Goal: Information Seeking & Learning: Compare options

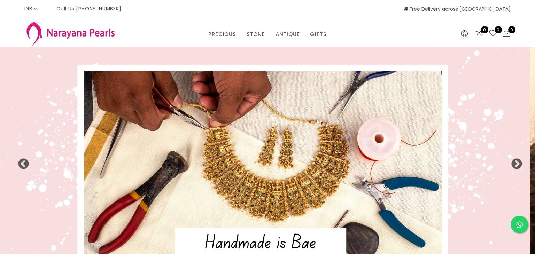
select select "INR"
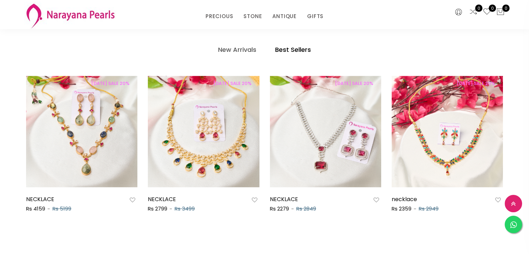
scroll to position [473, 0]
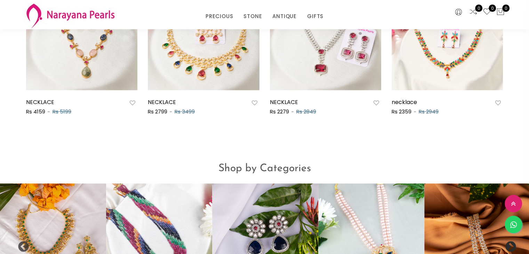
click at [512, 241] on button "Next" at bounding box center [508, 244] width 7 height 7
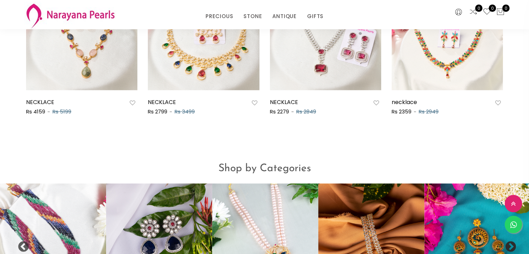
click at [512, 241] on button "Next" at bounding box center [508, 244] width 7 height 7
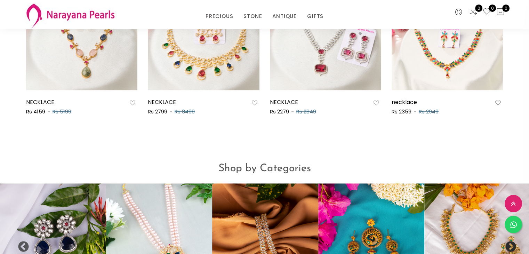
click at [511, 241] on button "Next" at bounding box center [508, 244] width 7 height 7
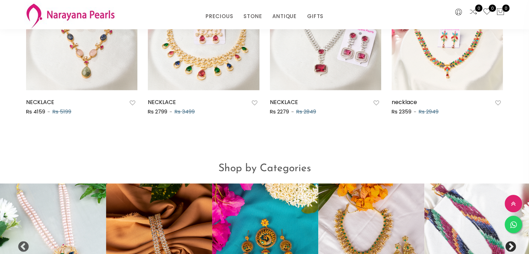
click at [511, 241] on button "Next" at bounding box center [508, 244] width 7 height 7
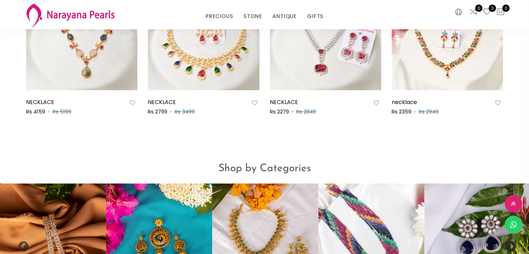
click at [511, 241] on button "Next" at bounding box center [508, 244] width 7 height 7
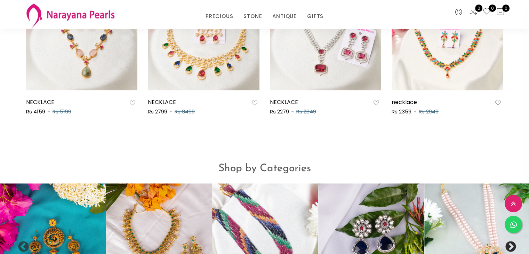
click at [511, 241] on button "Next" at bounding box center [508, 244] width 7 height 7
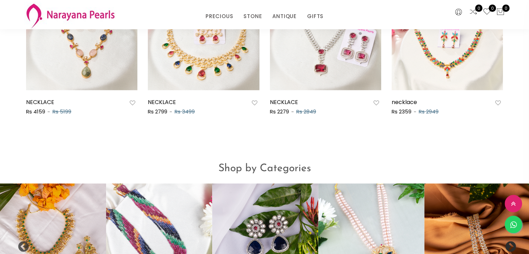
click at [511, 241] on button "Next" at bounding box center [508, 244] width 7 height 7
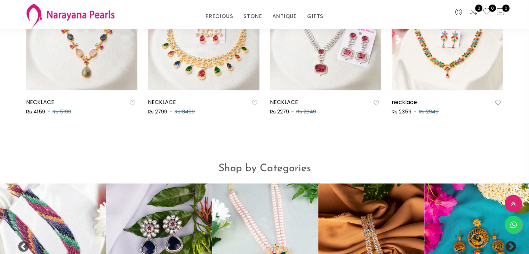
click at [511, 241] on button "Next" at bounding box center [508, 244] width 7 height 7
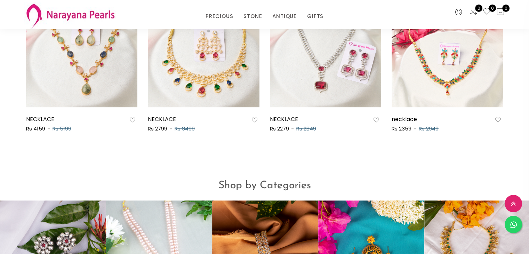
scroll to position [551, 0]
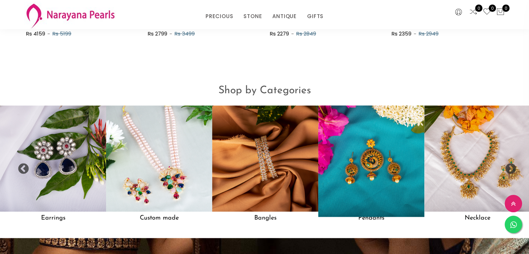
click at [366, 212] on h5 "Pendants" at bounding box center [371, 218] width 106 height 13
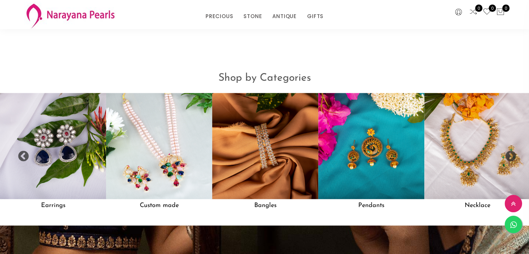
scroll to position [565, 0]
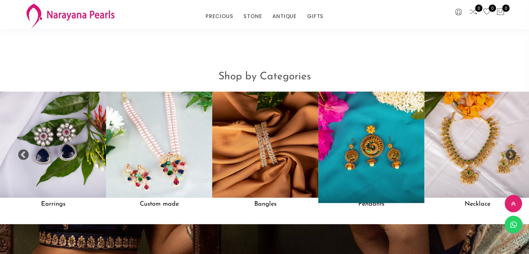
click at [368, 198] on h5 "Pendants" at bounding box center [371, 204] width 106 height 13
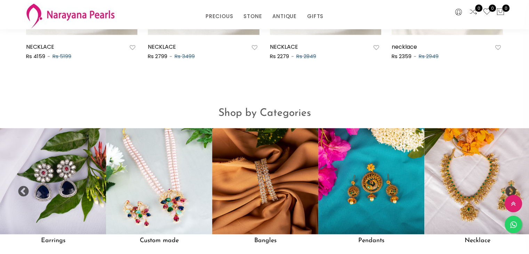
scroll to position [523, 0]
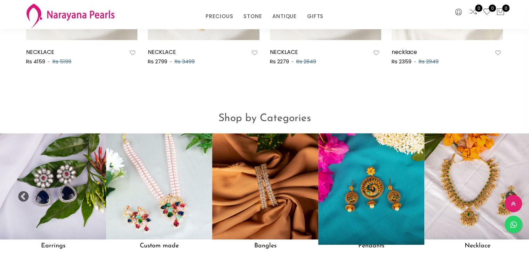
click at [380, 171] on img at bounding box center [371, 186] width 117 height 117
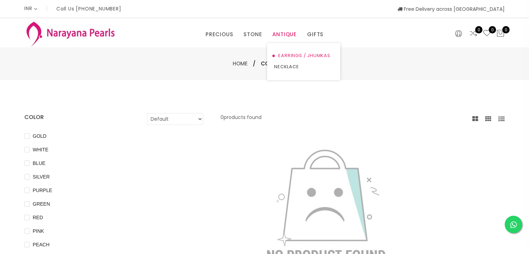
click at [286, 55] on link "EARRINGS / JHUMKAS" at bounding box center [303, 55] width 59 height 11
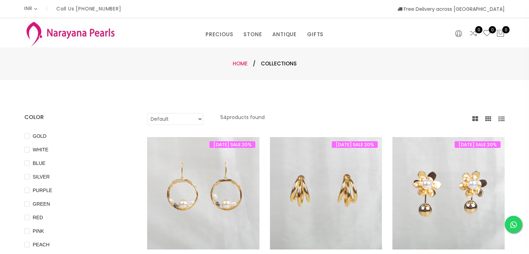
click at [236, 61] on link "Home" at bounding box center [240, 63] width 15 height 7
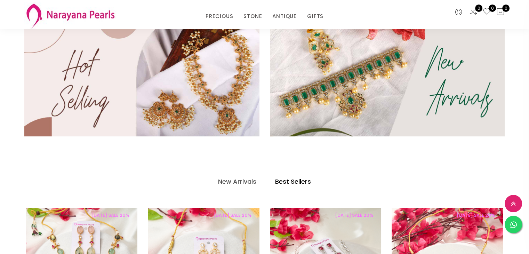
scroll to position [292, 0]
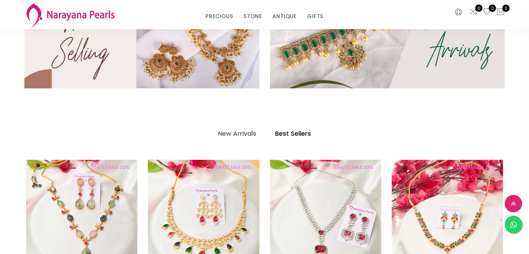
drag, startPoint x: 415, startPoint y: 110, endPoint x: 246, endPoint y: 123, distance: 169.2
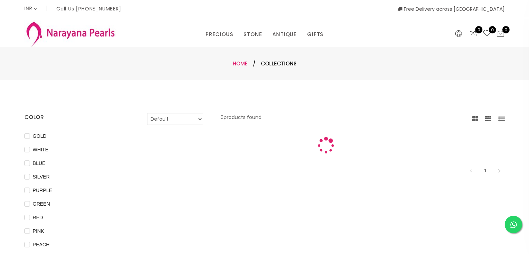
click at [239, 66] on link "Home" at bounding box center [240, 63] width 15 height 7
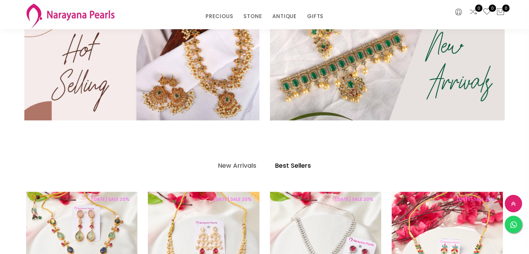
scroll to position [256, 0]
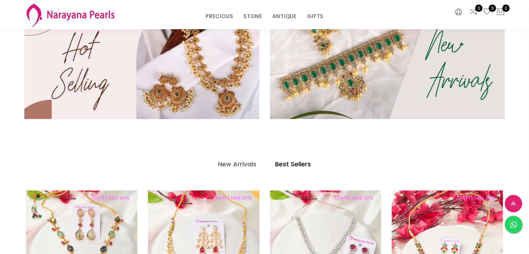
drag, startPoint x: 460, startPoint y: 125, endPoint x: 252, endPoint y: 144, distance: 209.0
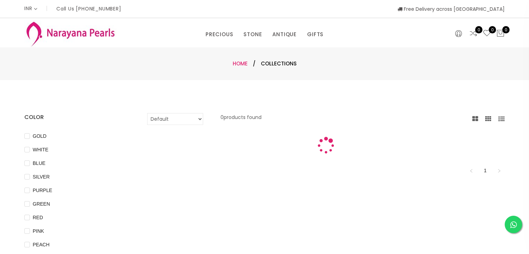
click at [240, 61] on link "Home" at bounding box center [240, 63] width 15 height 7
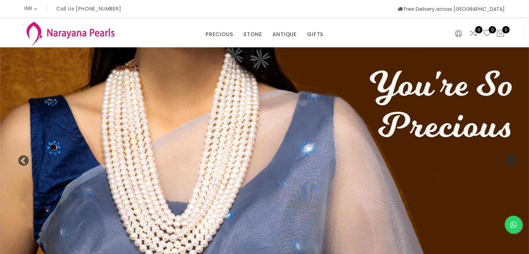
click at [510, 155] on button "Next" at bounding box center [508, 158] width 7 height 7
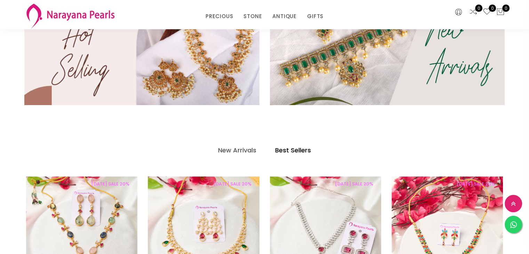
scroll to position [484, 0]
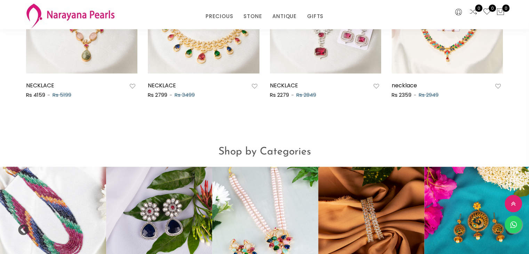
drag, startPoint x: 449, startPoint y: 142, endPoint x: 85, endPoint y: 181, distance: 366.1
click at [85, 181] on div "Precious mala Earrings Custom made Bangles Pendants Necklace Precious mala Earr…" at bounding box center [265, 228] width 1805 height 122
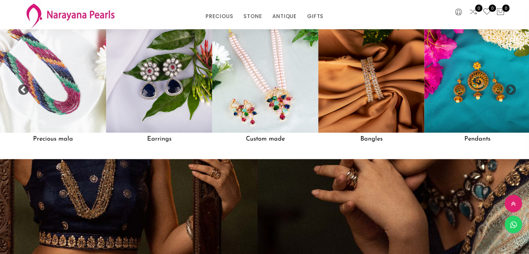
scroll to position [647, 0]
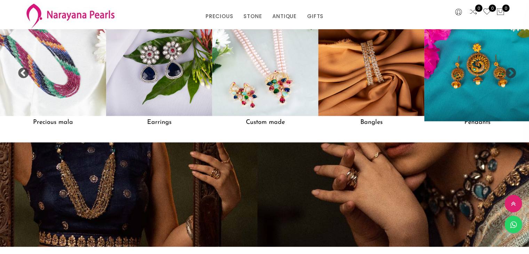
click at [496, 78] on img at bounding box center [477, 63] width 117 height 117
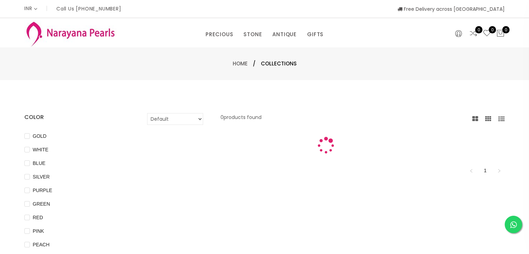
click at [199, 120] on select "Default Price - High to Low Price - Low to High" at bounding box center [175, 119] width 56 height 12
select select "priceHighToLow"
click at [147, 113] on select "Default Price - High to Low Price - Low to High" at bounding box center [175, 119] width 56 height 12
click at [244, 65] on link "Home" at bounding box center [240, 63] width 15 height 7
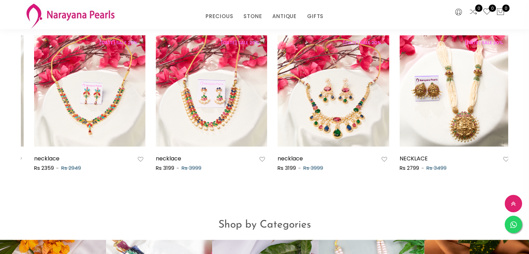
scroll to position [0, 365]
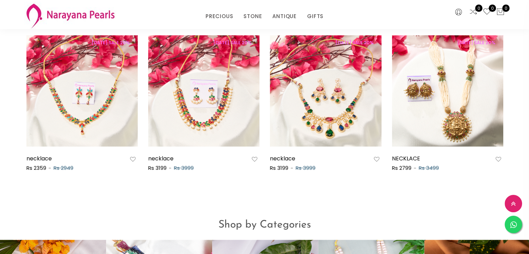
click at [413, 184] on div "New Arrivals Best Sellers [DATE] SALE 20% NECKLACE Rs 4159 Rs 5199 [DATE] SALE …" at bounding box center [264, 103] width 529 height 203
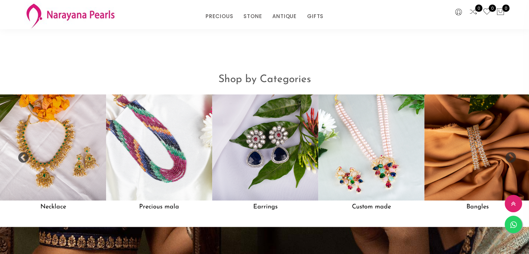
scroll to position [561, 0]
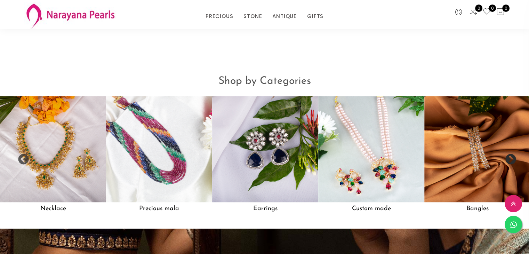
click at [511, 154] on button "Next" at bounding box center [508, 157] width 7 height 7
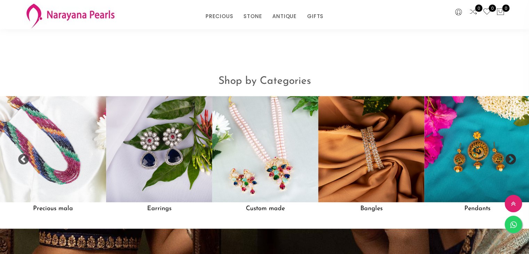
click at [511, 154] on button "Next" at bounding box center [508, 157] width 7 height 7
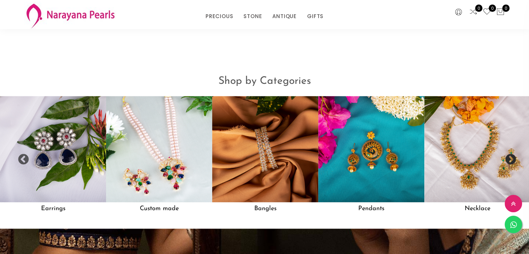
click at [511, 154] on button "Next" at bounding box center [508, 157] width 7 height 7
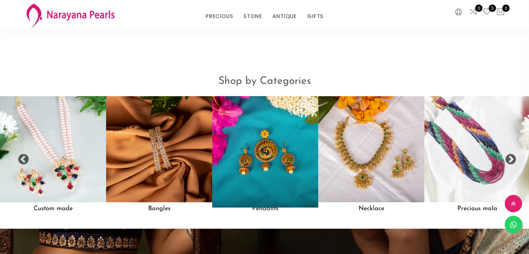
click at [267, 208] on h5 "Pendants" at bounding box center [265, 208] width 106 height 13
click at [269, 161] on img at bounding box center [265, 149] width 117 height 117
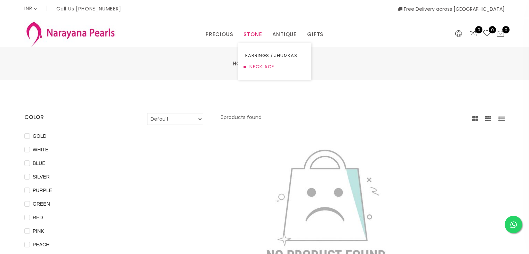
click at [252, 64] on link "NECKLACE" at bounding box center [274, 66] width 59 height 11
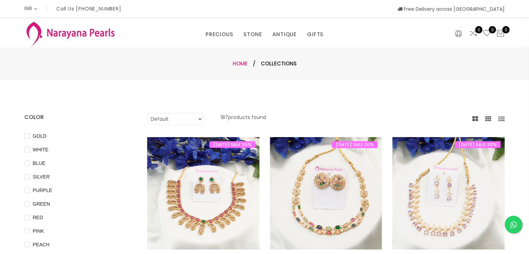
click at [244, 62] on link "Home" at bounding box center [240, 63] width 15 height 7
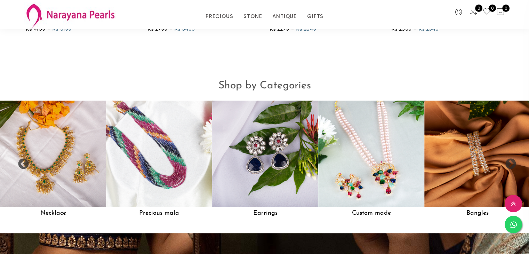
scroll to position [557, 0]
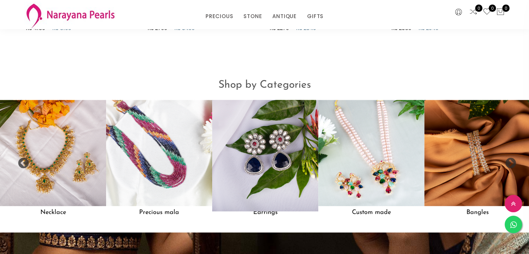
click at [268, 119] on img at bounding box center [265, 153] width 117 height 117
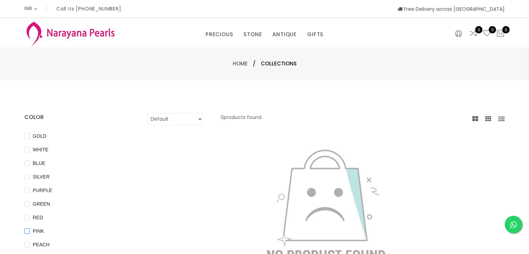
click at [27, 231] on input "PINK" at bounding box center [27, 236] width 6 height 16
checkbox input "true"
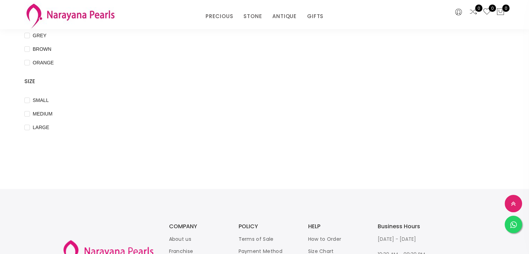
scroll to position [237, 0]
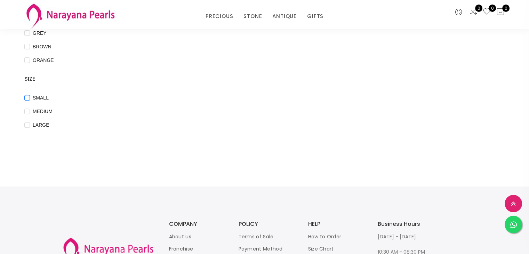
click at [28, 98] on input "SMALL" at bounding box center [27, 103] width 6 height 16
checkbox input "true"
